Goal: Task Accomplishment & Management: Complete application form

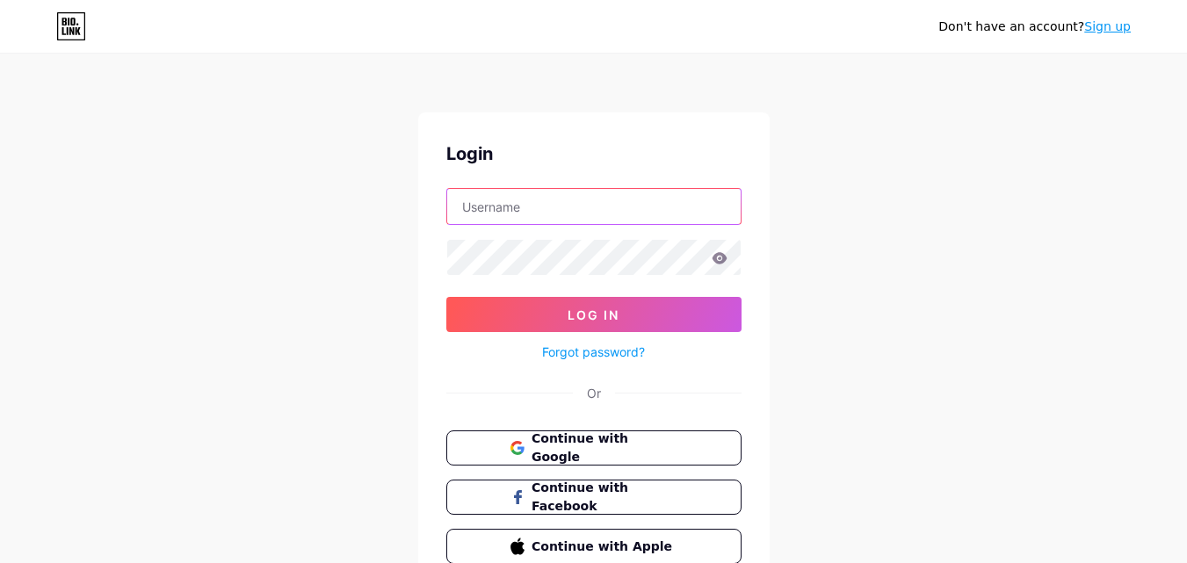
click at [574, 210] on input "text" at bounding box center [593, 206] width 293 height 35
type input "[EMAIL_ADDRESS][DOMAIN_NAME]"
click at [629, 451] on span "Continue with Google" at bounding box center [604, 449] width 147 height 38
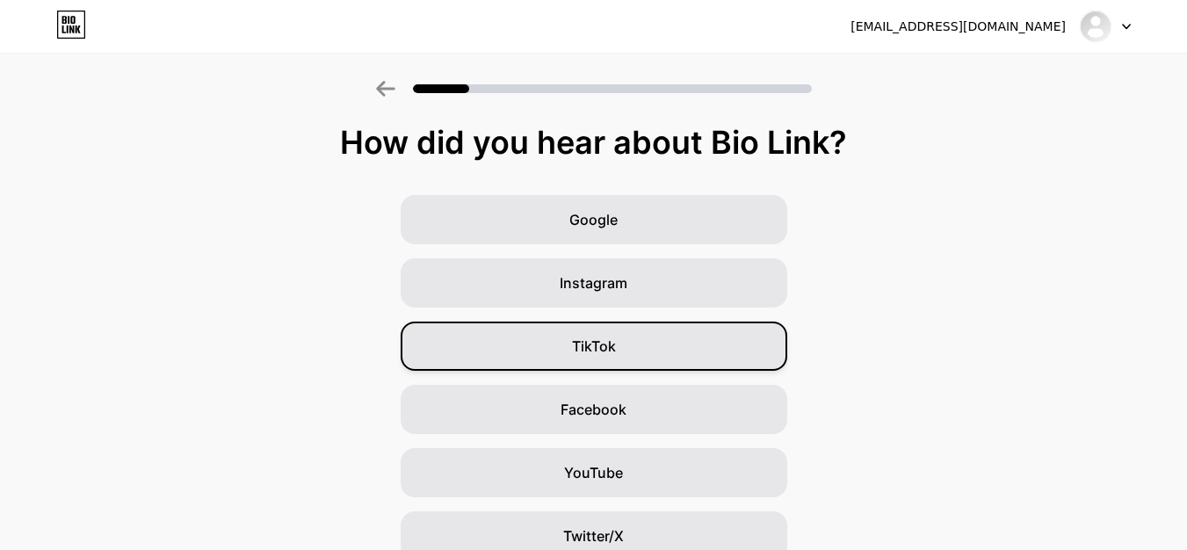
click at [746, 206] on div "Google" at bounding box center [594, 219] width 387 height 49
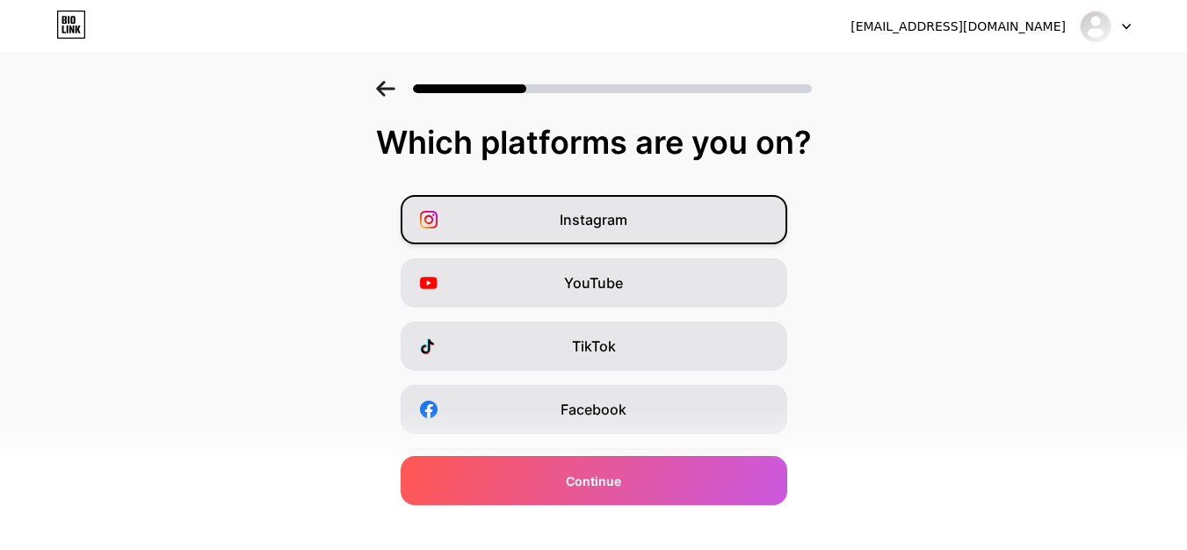
click at [672, 226] on div "Instagram" at bounding box center [594, 219] width 387 height 49
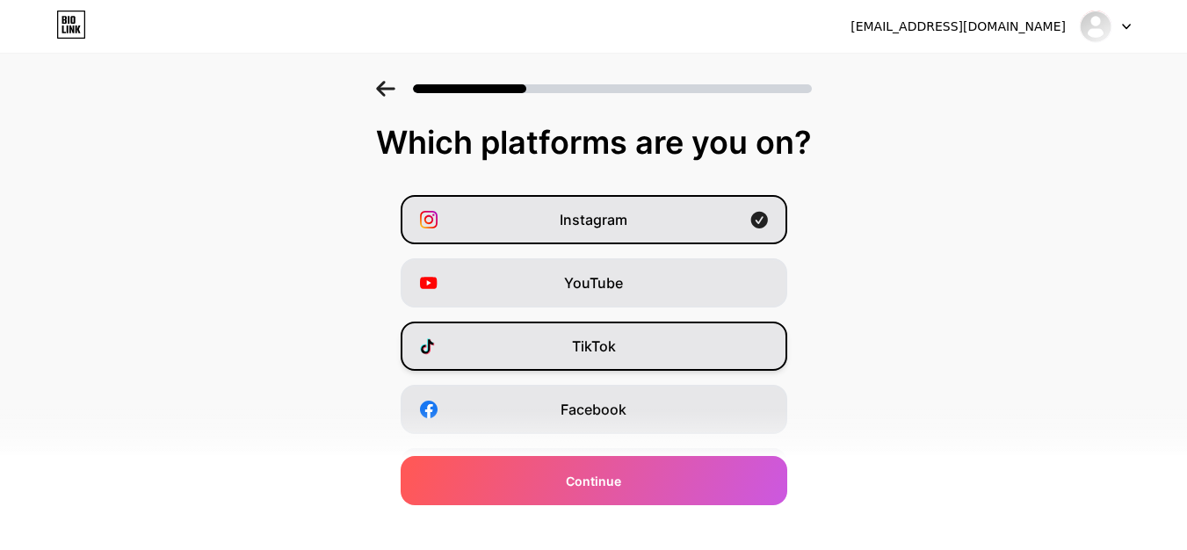
click at [672, 332] on div "TikTok" at bounding box center [594, 346] width 387 height 49
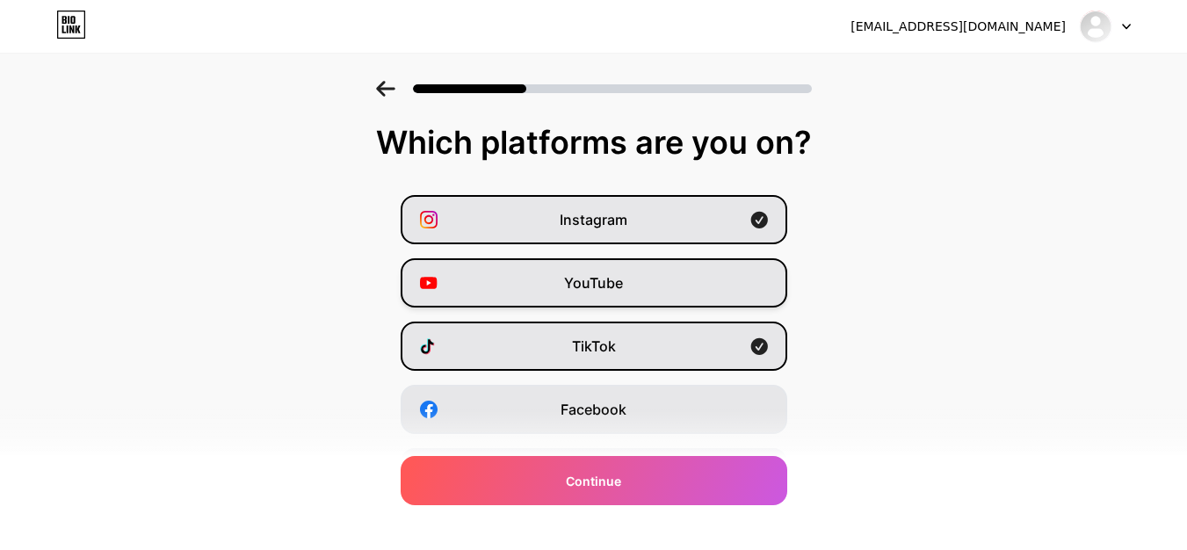
click at [669, 300] on div "YouTube" at bounding box center [594, 282] width 387 height 49
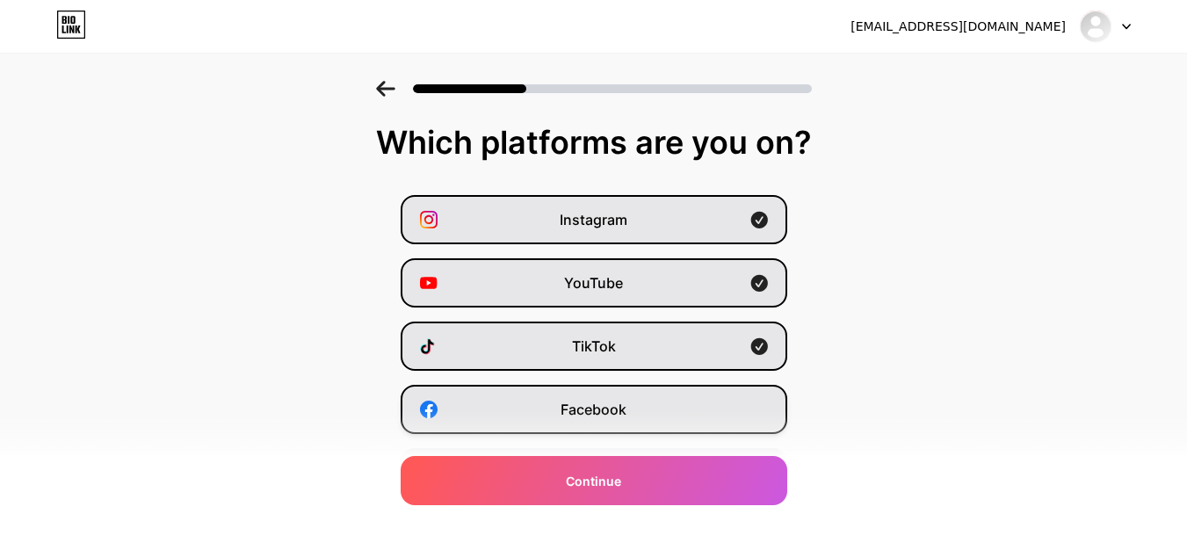
click at [646, 404] on div "Facebook" at bounding box center [594, 409] width 387 height 49
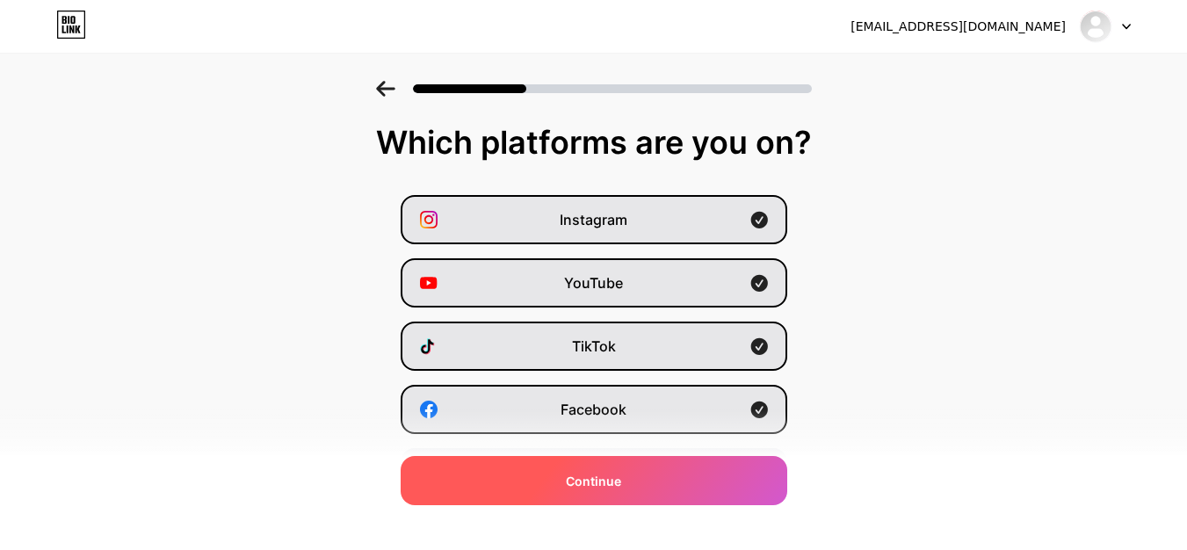
click at [632, 486] on div "Continue" at bounding box center [594, 480] width 387 height 49
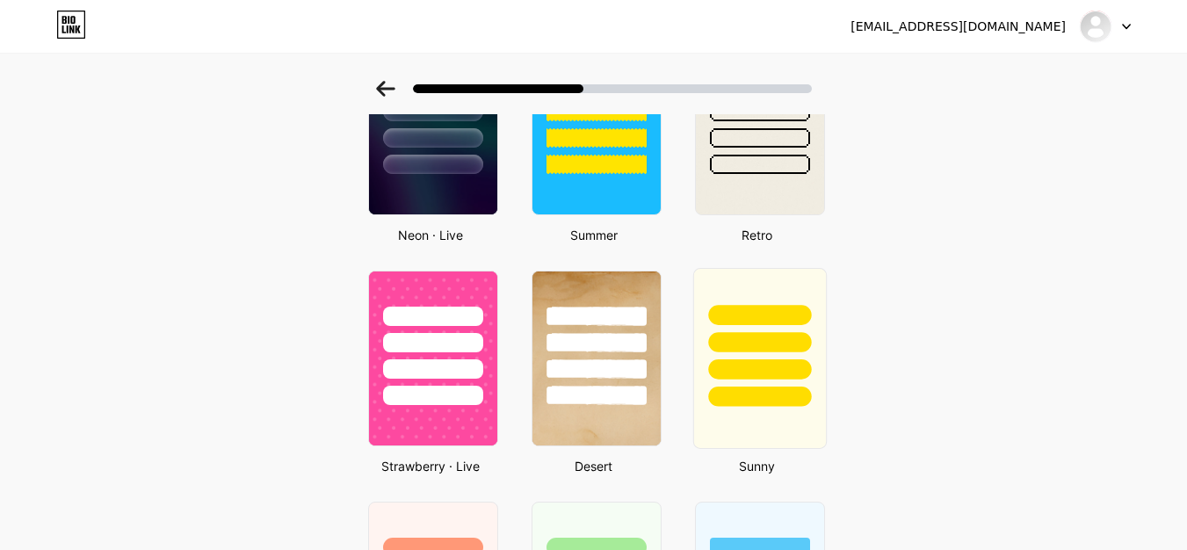
scroll to position [683, 0]
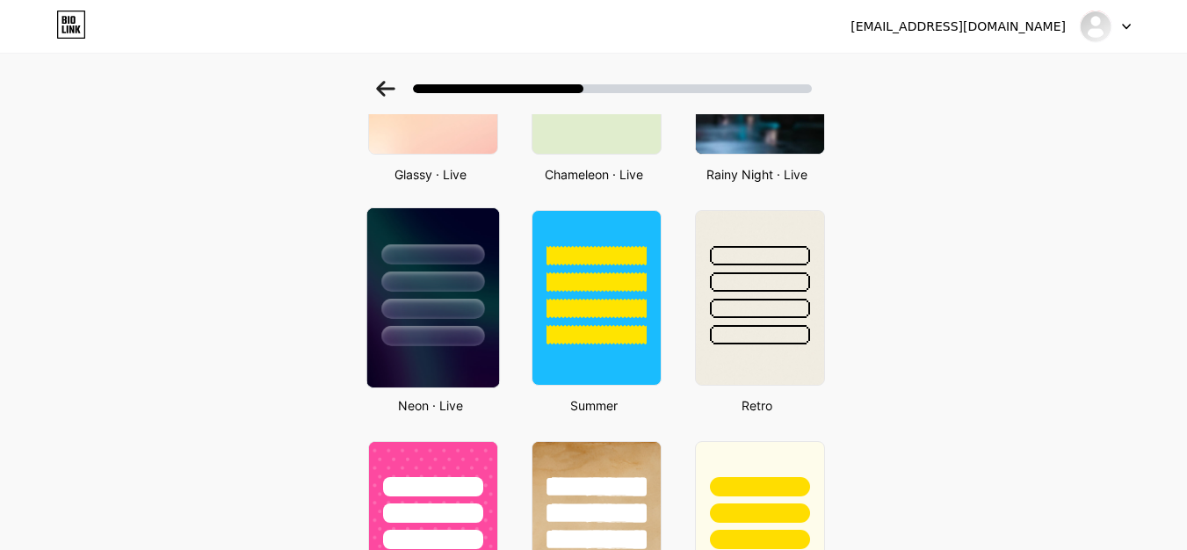
click at [427, 355] on img at bounding box center [432, 297] width 132 height 179
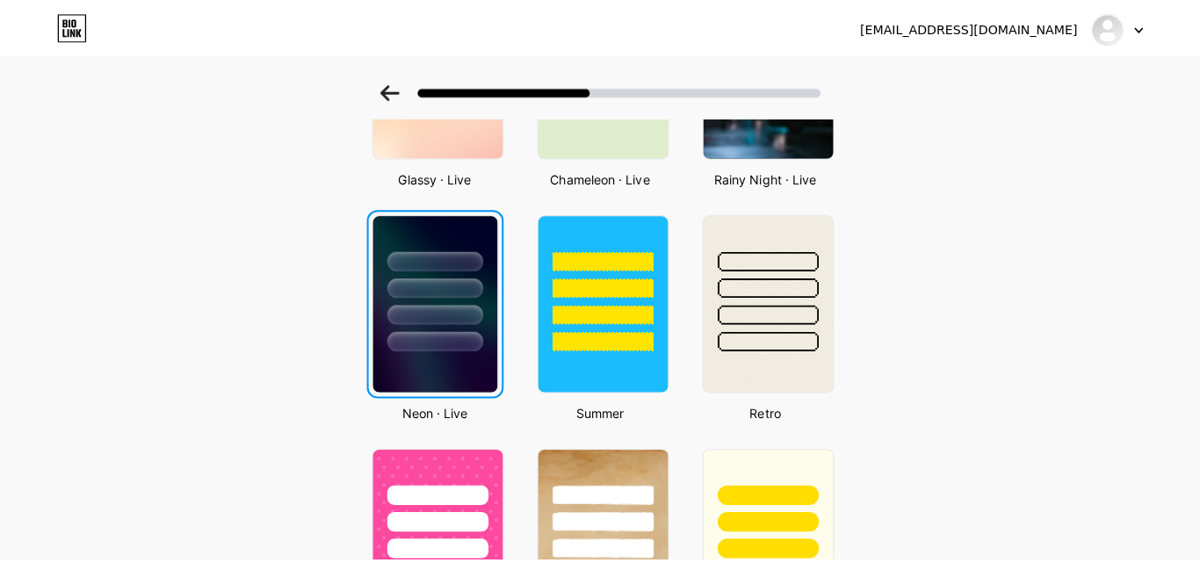
scroll to position [0, 0]
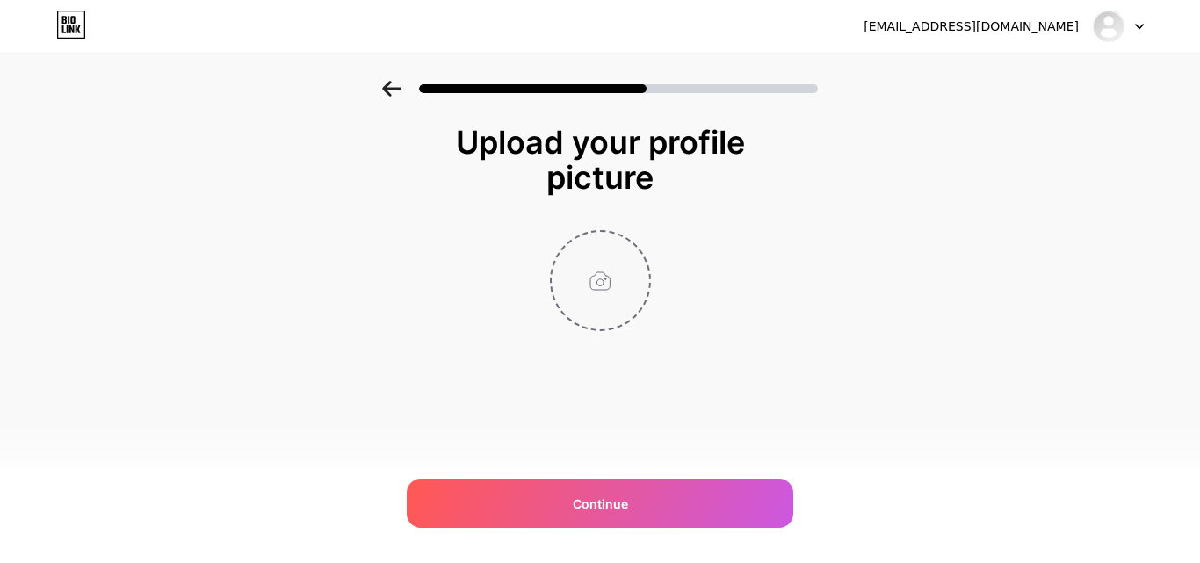
click at [611, 279] on input "file" at bounding box center [601, 281] width 98 height 98
type input "C:\fakepath\165851099_4121677017866452_325538566146434914_n.jpg"
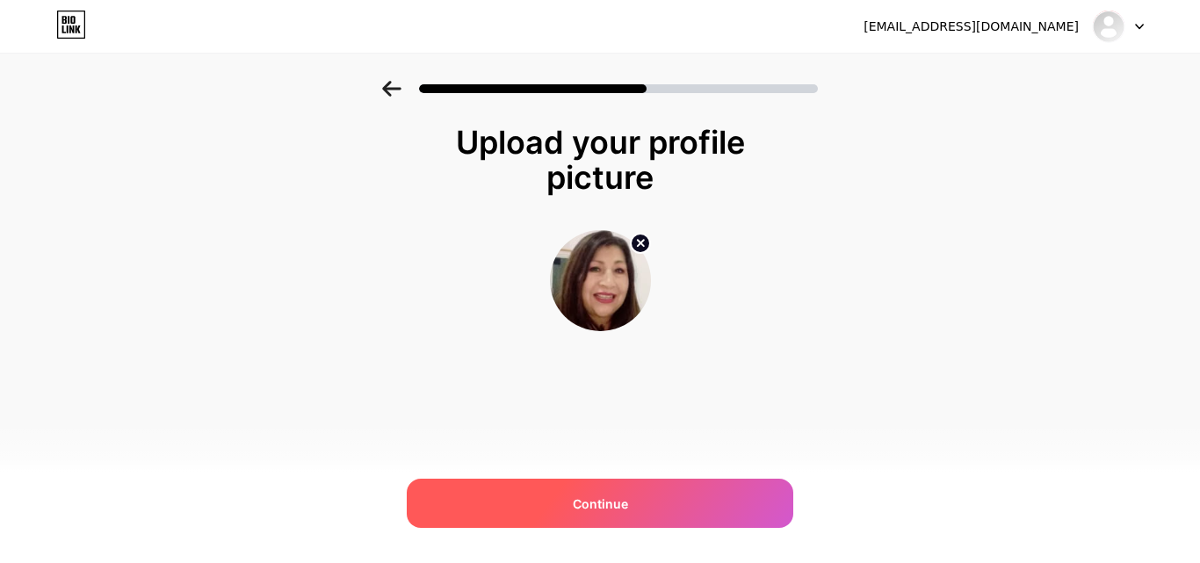
click at [612, 506] on span "Continue" at bounding box center [600, 504] width 55 height 18
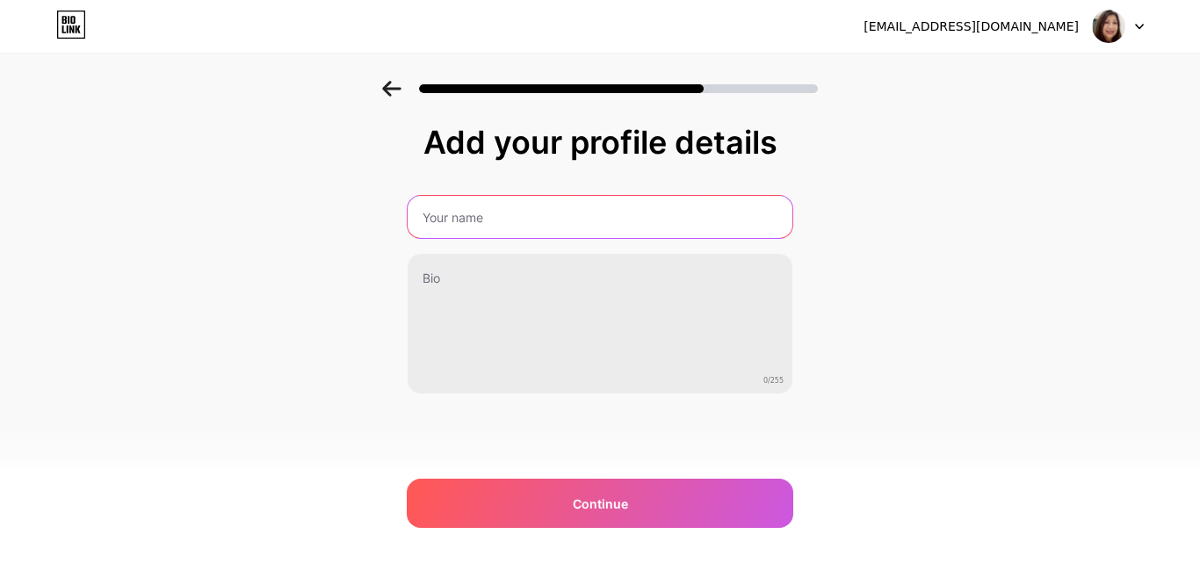
click at [492, 208] on input "text" at bounding box center [600, 217] width 385 height 42
type input "G"
click at [495, 222] on input "text" at bounding box center [600, 217] width 388 height 42
type input "Lupita Reyes"
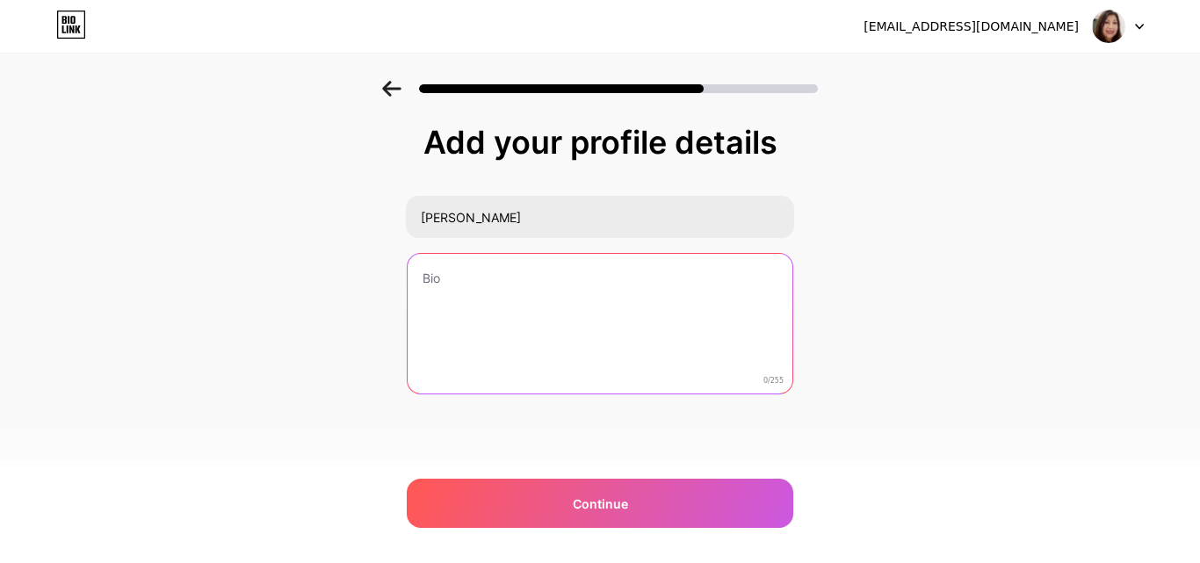
click at [498, 322] on textarea at bounding box center [600, 324] width 385 height 141
click at [498, 322] on textarea at bounding box center [600, 324] width 388 height 143
